Goal: Task Accomplishment & Management: Manage account settings

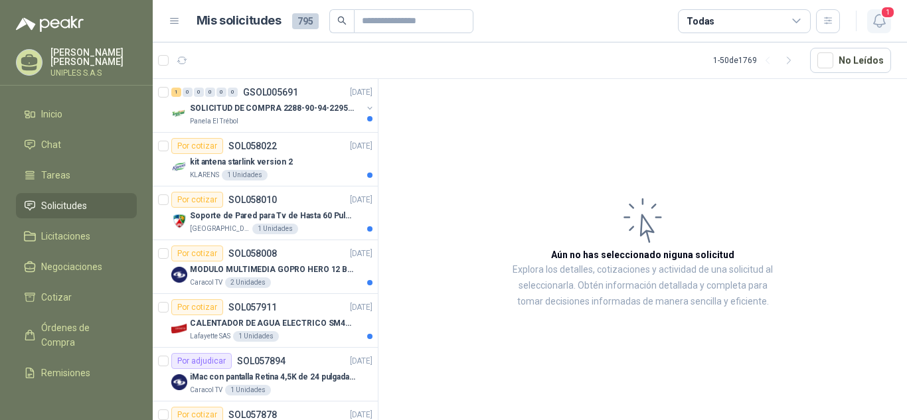
click at [882, 21] on icon "button" at bounding box center [879, 21] width 17 height 17
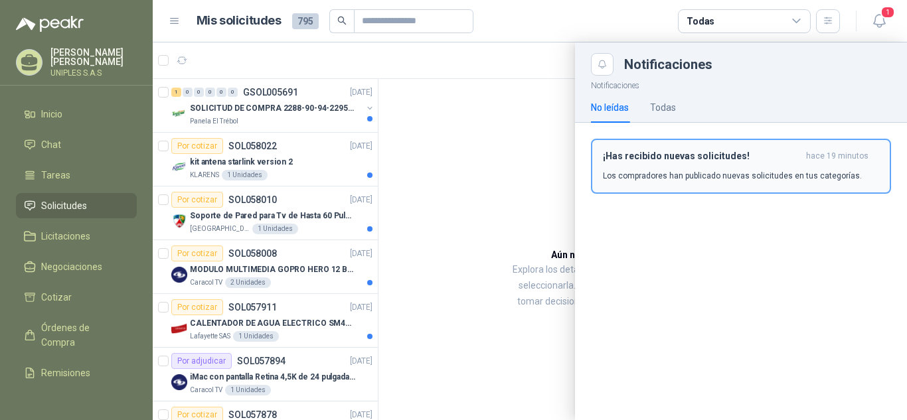
click at [772, 173] on p "Los compradores han publicado nuevas solicitudes en tus categorías." at bounding box center [732, 176] width 259 height 12
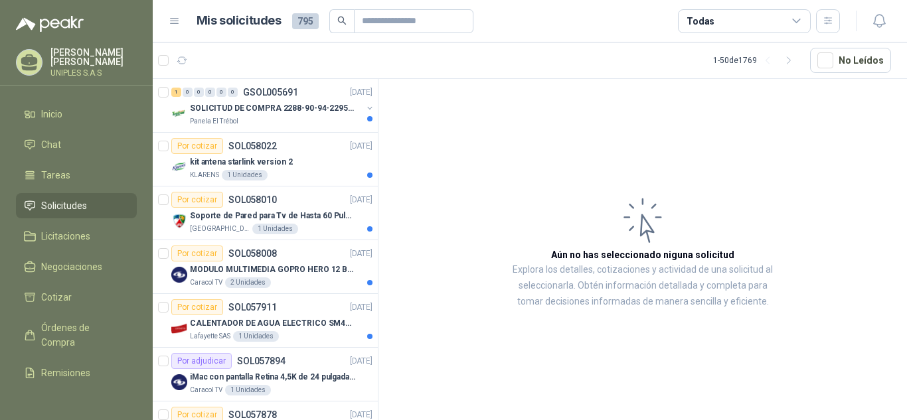
click at [794, 21] on icon at bounding box center [796, 20] width 7 height 3
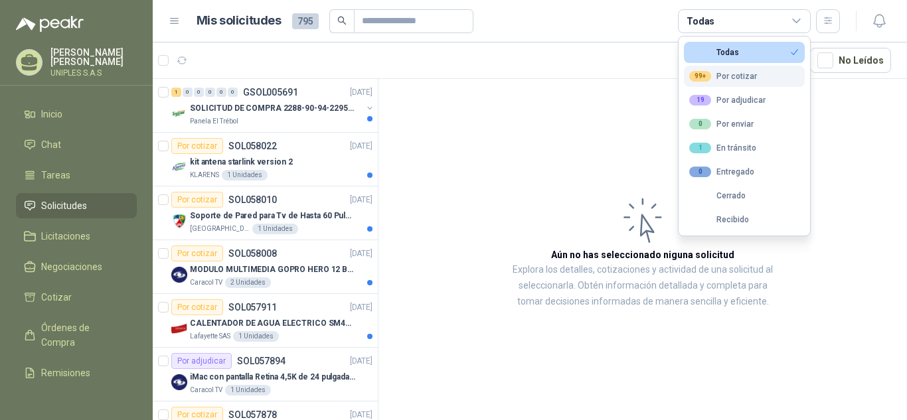
click at [735, 77] on div "99+ Por cotizar" at bounding box center [723, 76] width 68 height 11
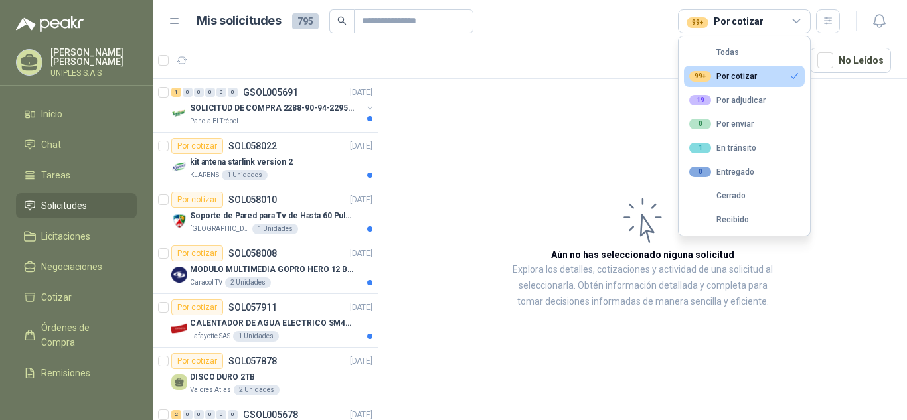
click at [540, 129] on article "Aún no has seleccionado niguna solicitud Explora los detalles, cotizaciones y a…" at bounding box center [642, 252] width 528 height 346
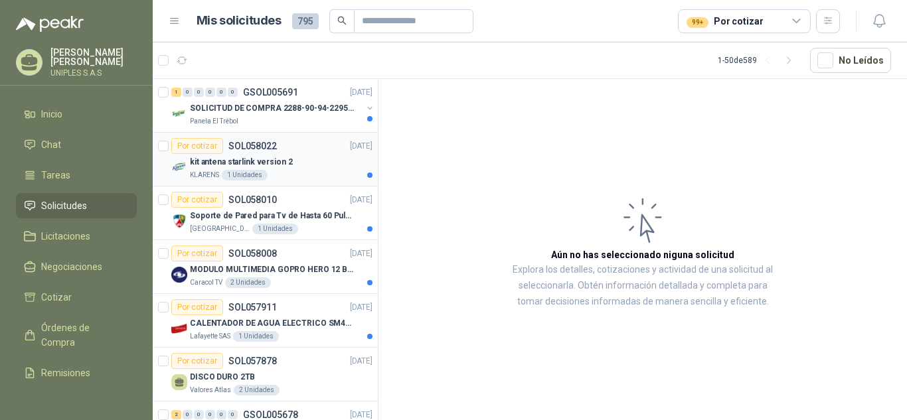
click at [253, 141] on p "SOL058022" at bounding box center [252, 145] width 48 height 9
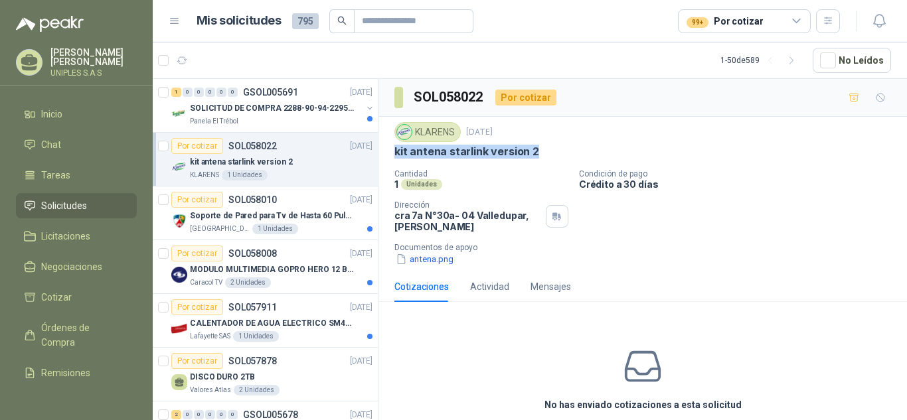
drag, startPoint x: 538, startPoint y: 151, endPoint x: 397, endPoint y: 150, distance: 141.4
click at [397, 150] on div "kit antena starlink version 2" at bounding box center [642, 152] width 497 height 14
copy p "kit antena starlink version 2"
click at [798, 17] on icon at bounding box center [797, 21] width 12 height 12
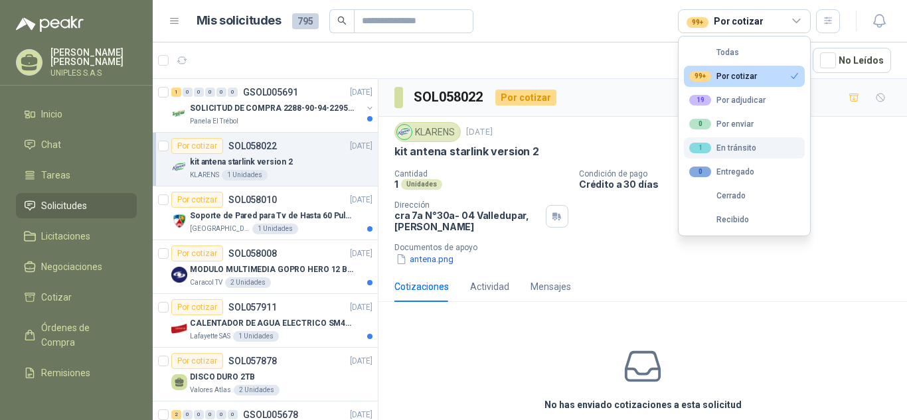
click at [743, 147] on div "1 En tránsito" at bounding box center [722, 148] width 67 height 11
click at [725, 72] on div "99+ Por cotizar" at bounding box center [723, 76] width 68 height 11
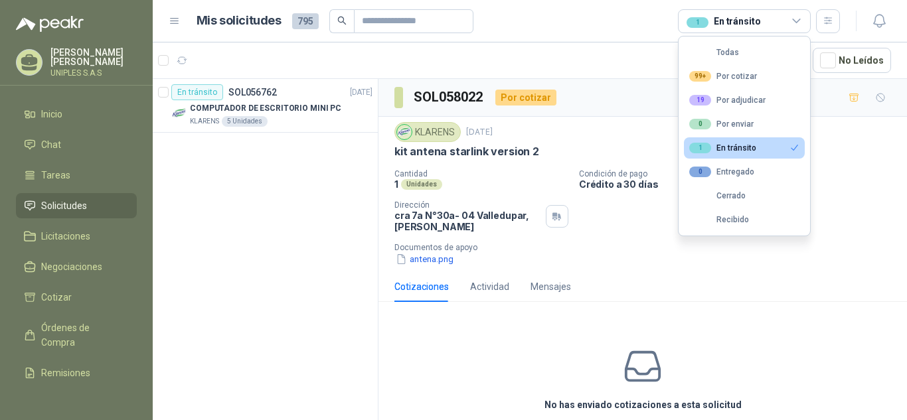
click at [735, 150] on div "1 En tránsito" at bounding box center [722, 148] width 67 height 11
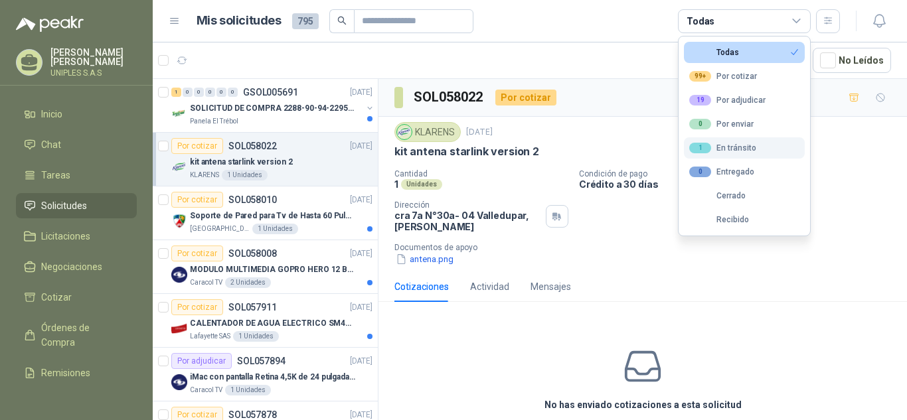
click at [735, 150] on div "1 En tránsito" at bounding box center [722, 148] width 67 height 11
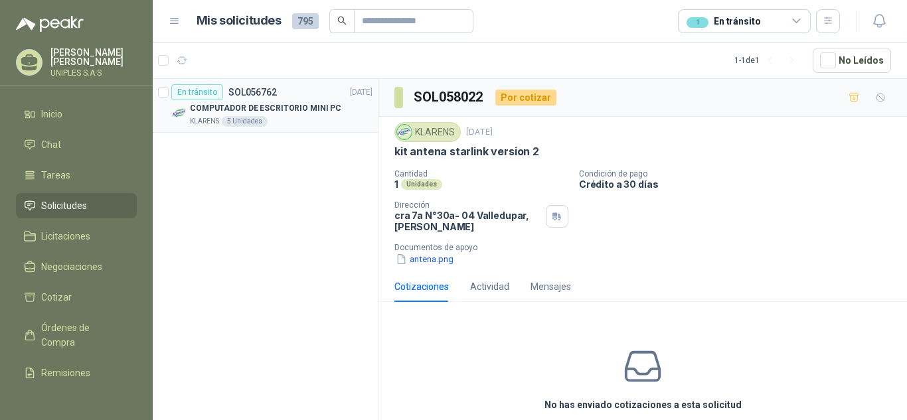
click at [195, 91] on div "En tránsito" at bounding box center [197, 92] width 52 height 16
